Goal: Find specific page/section: Find specific page/section

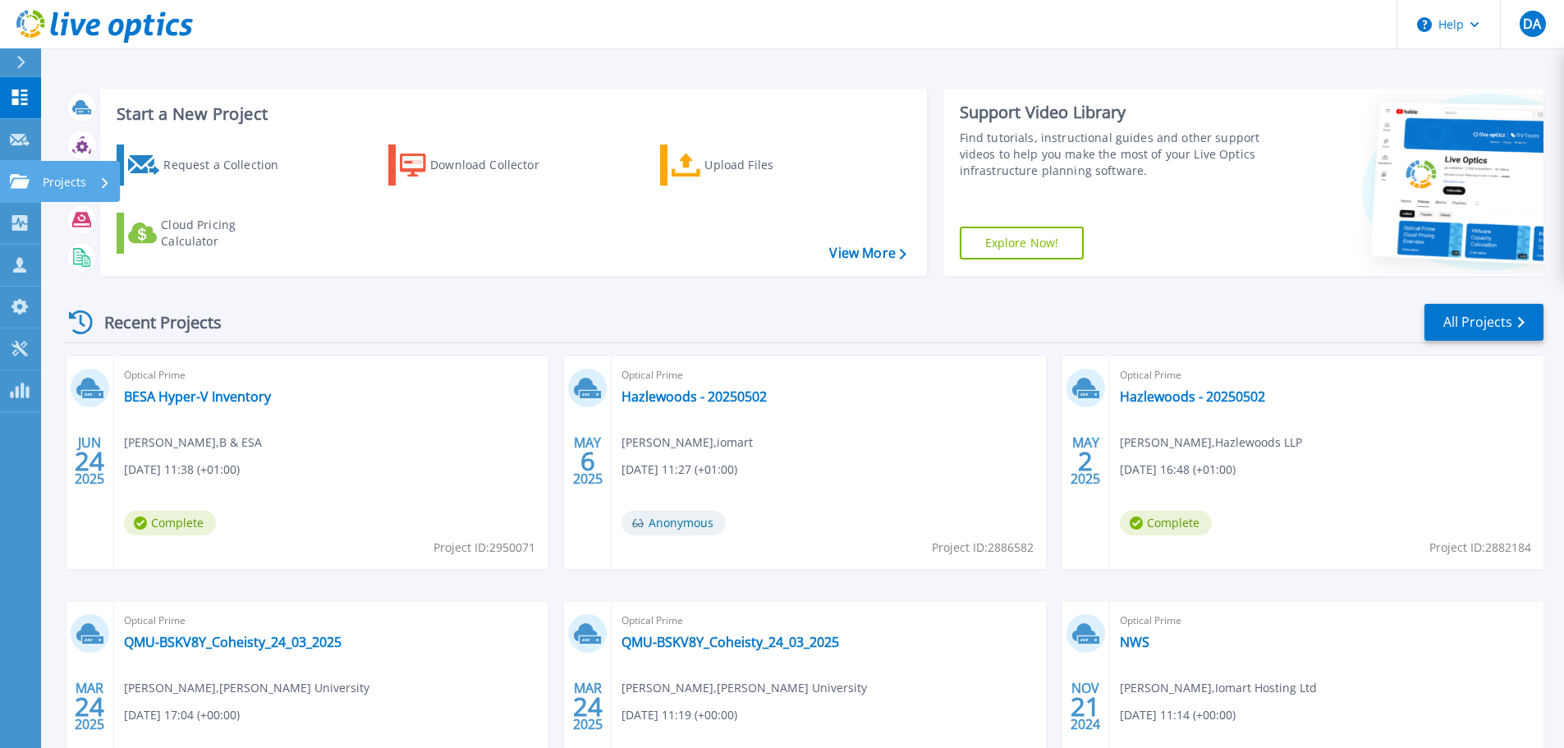
click at [11, 181] on icon at bounding box center [20, 181] width 20 height 14
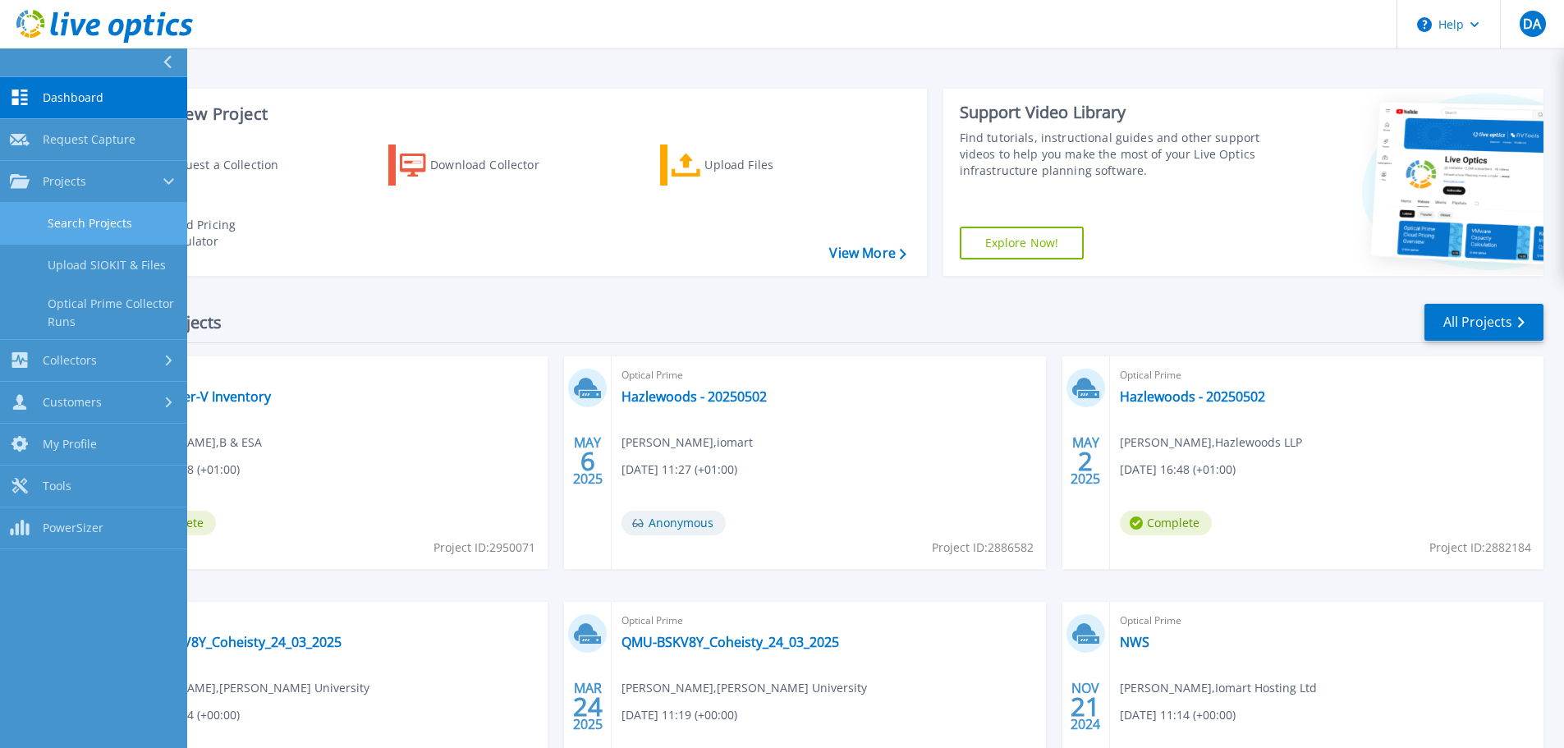
click at [85, 213] on link "Search Projects" at bounding box center [93, 224] width 187 height 42
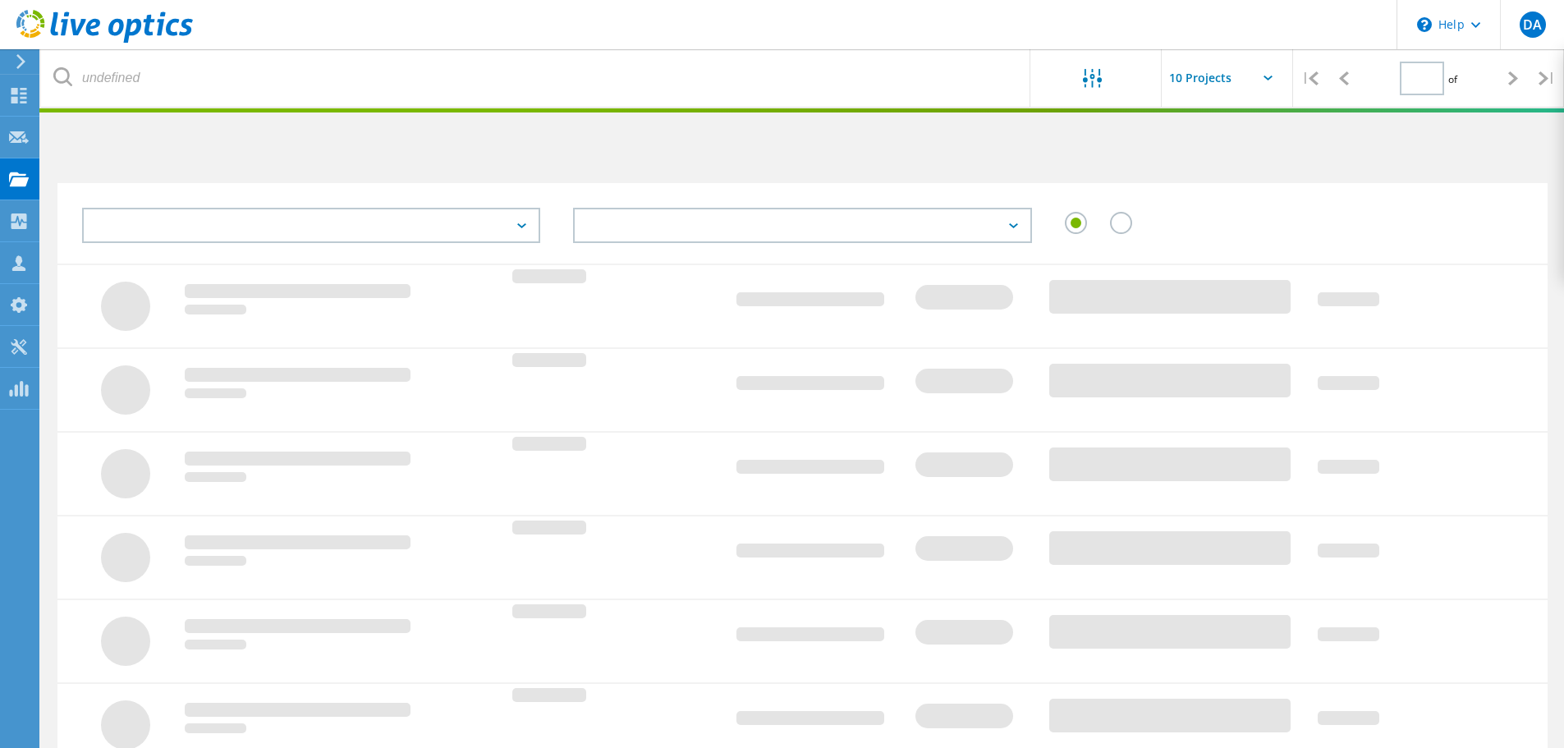
type input "1"
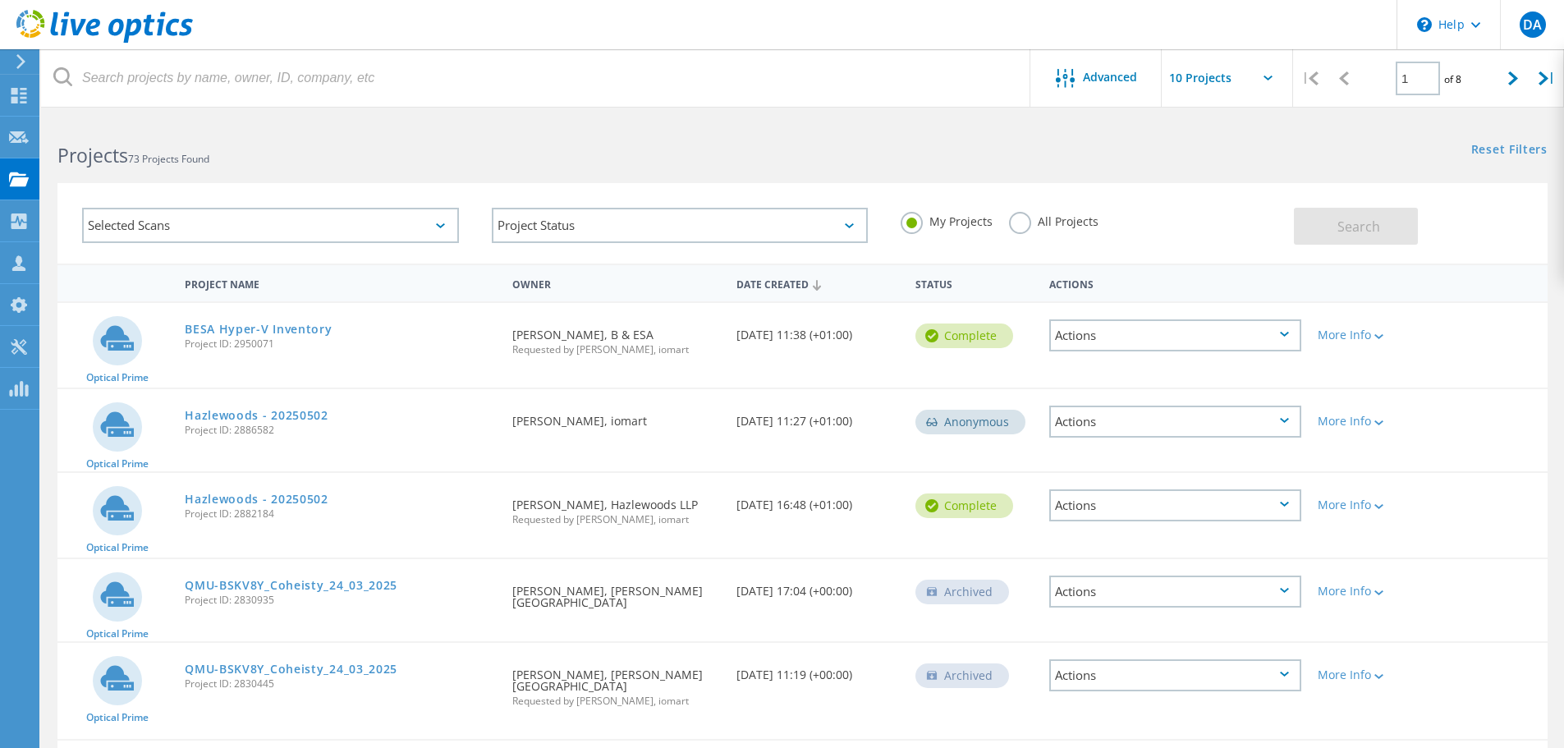
click at [1037, 224] on label "All Projects" at bounding box center [1053, 220] width 89 height 16
click at [0, 0] on input "All Projects" at bounding box center [0, 0] width 0 height 0
click at [1220, 222] on div "My Projects All Projects" at bounding box center [1089, 221] width 410 height 61
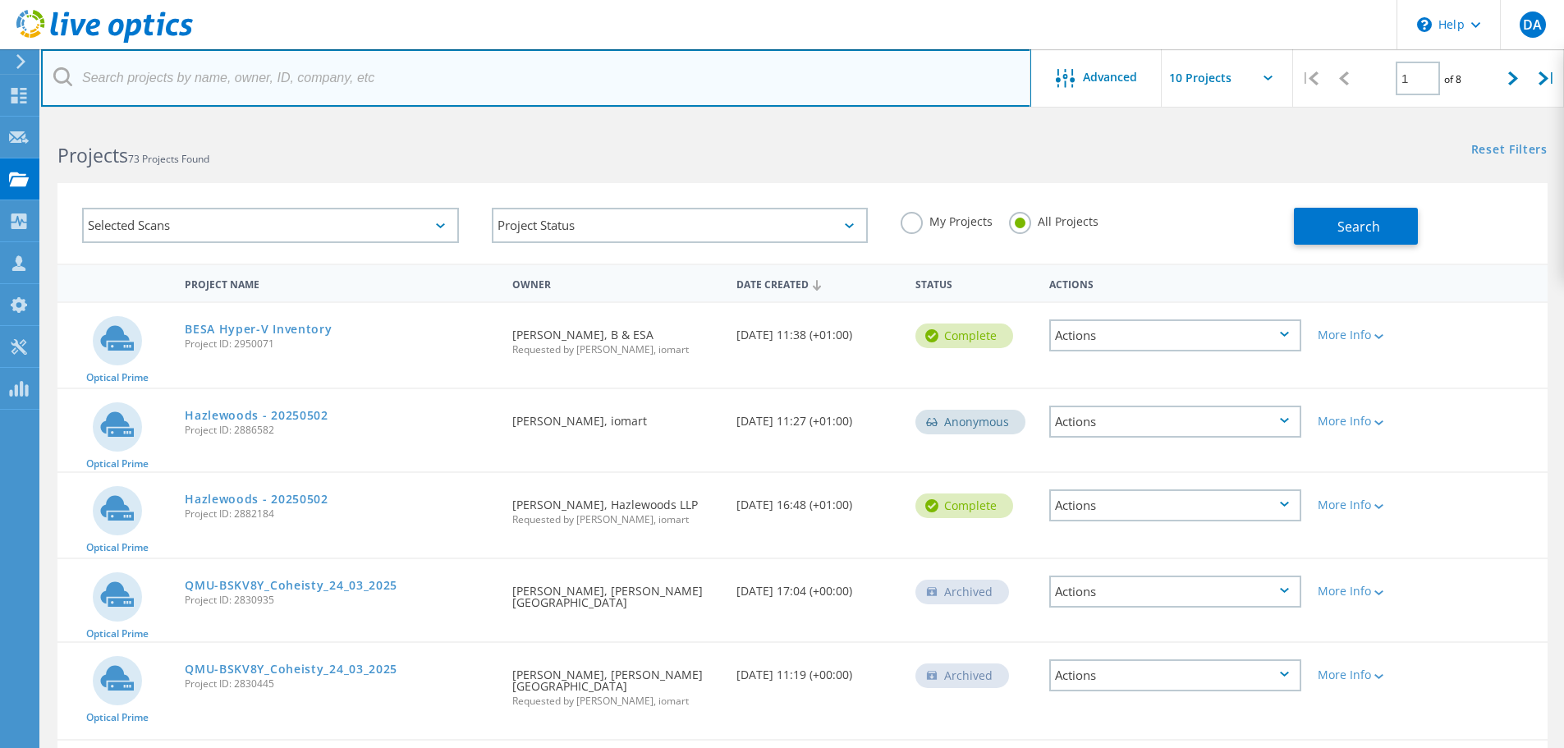
click at [113, 72] on input "text" at bounding box center [536, 77] width 990 height 57
type input "[PERSON_NAME]"
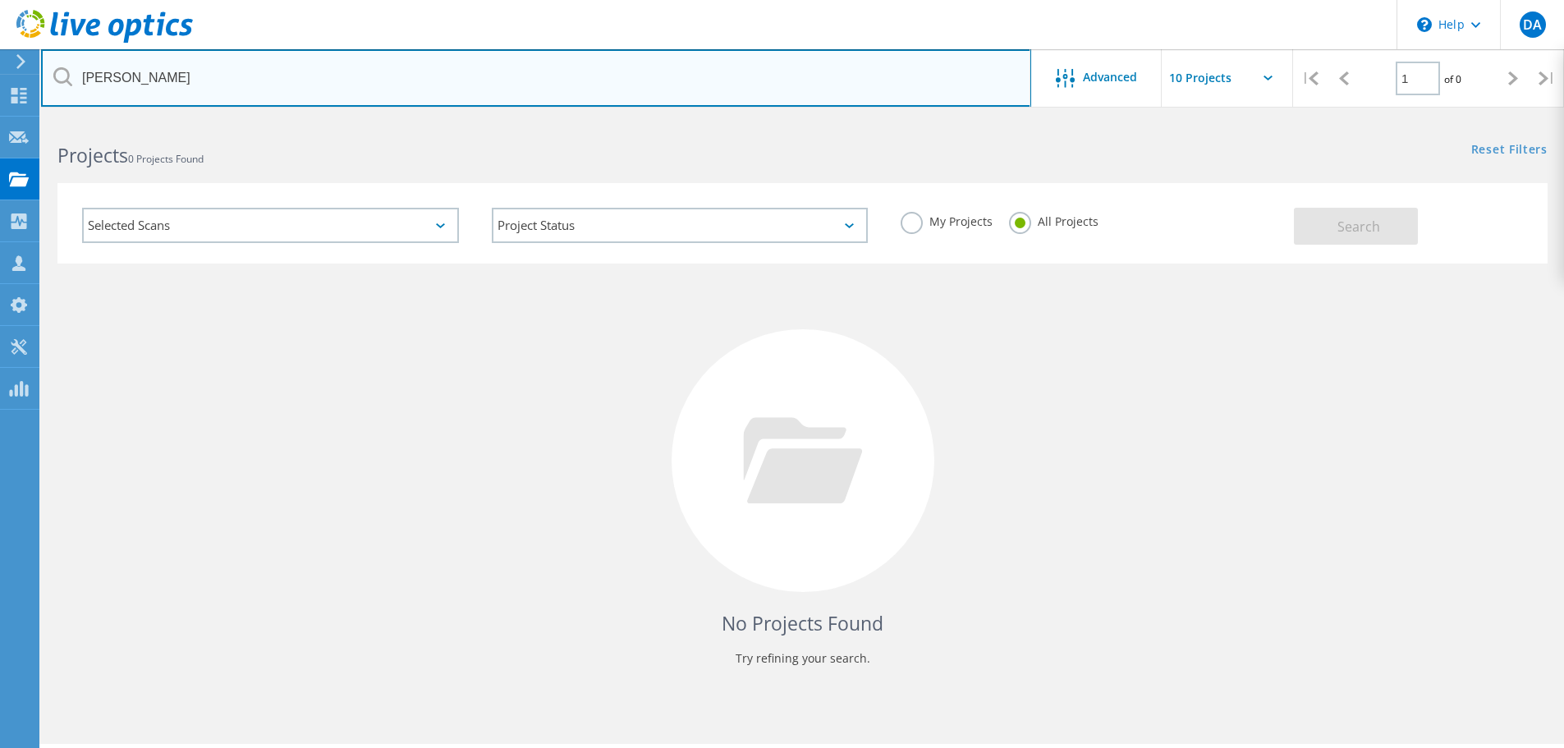
drag, startPoint x: 135, startPoint y: 80, endPoint x: 49, endPoint y: 68, distance: 86.2
click at [49, 68] on input "[PERSON_NAME]" at bounding box center [536, 77] width 990 height 57
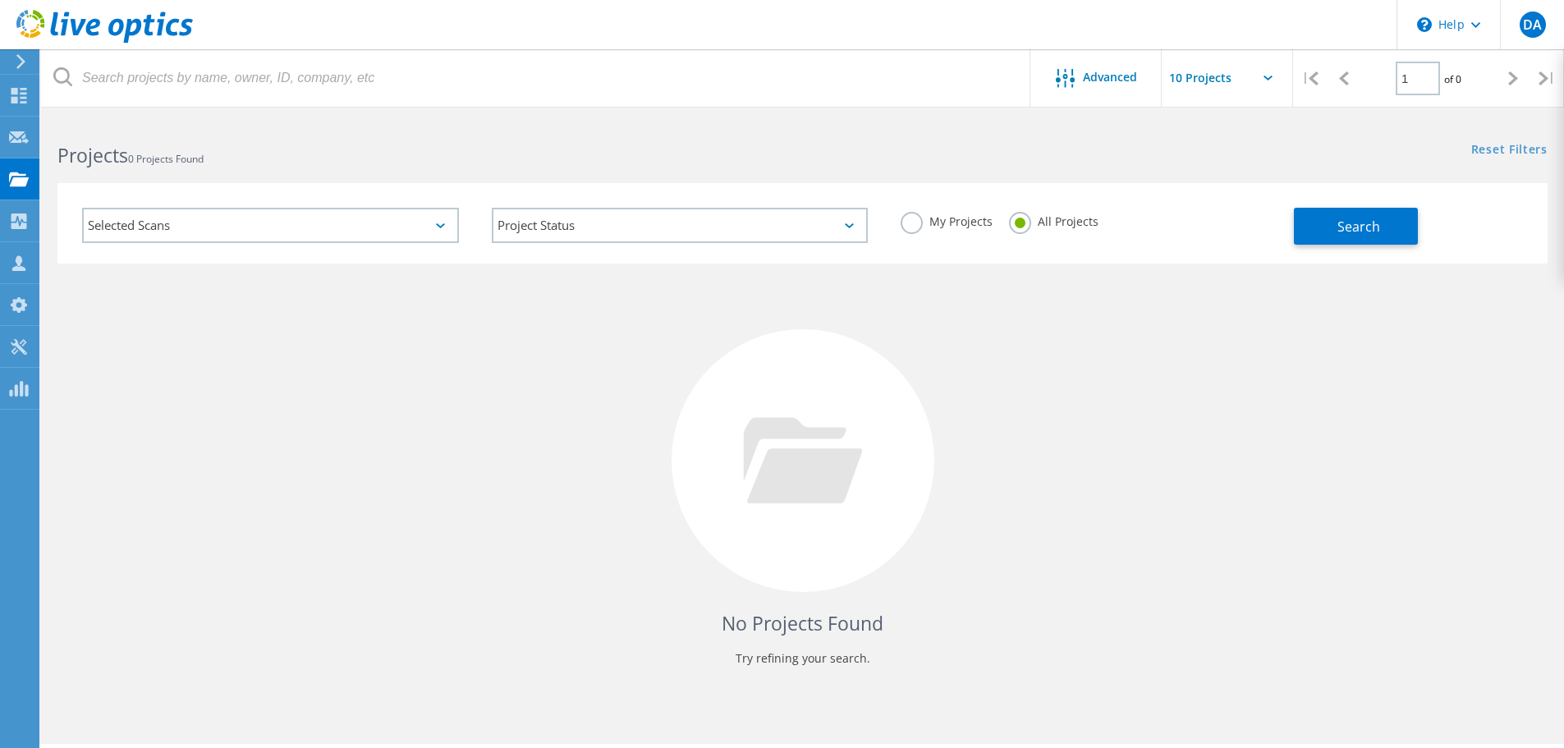
click at [498, 507] on div "No Projects Found Try refining your search." at bounding box center [802, 476] width 1490 height 425
